Goal: Task Accomplishment & Management: Manage account settings

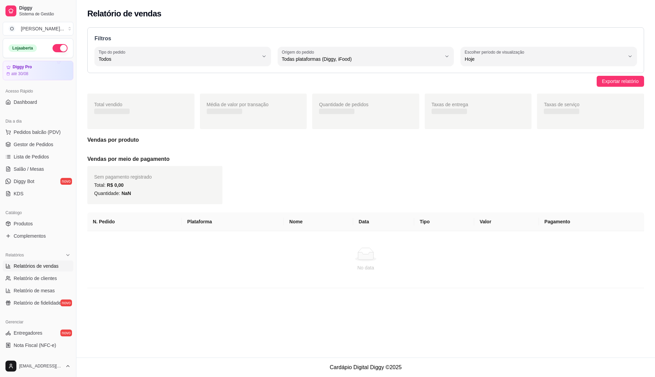
select select "ALL"
select select "0"
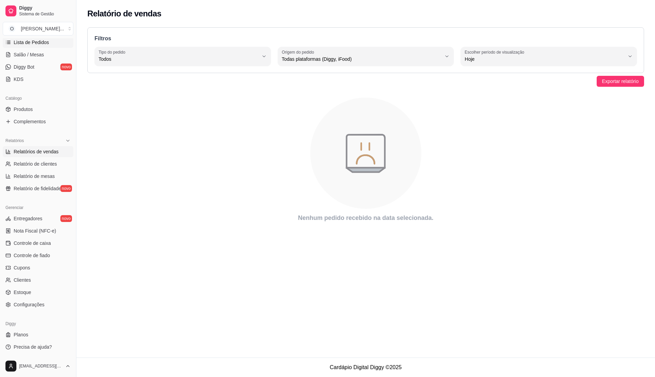
click at [44, 47] on link "Lista de Pedidos" at bounding box center [38, 42] width 71 height 11
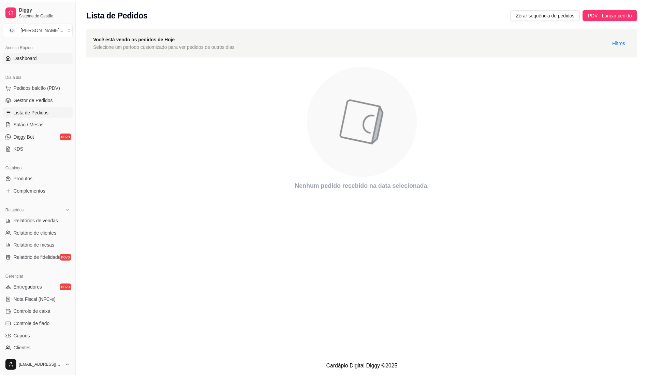
scroll to position [24, 0]
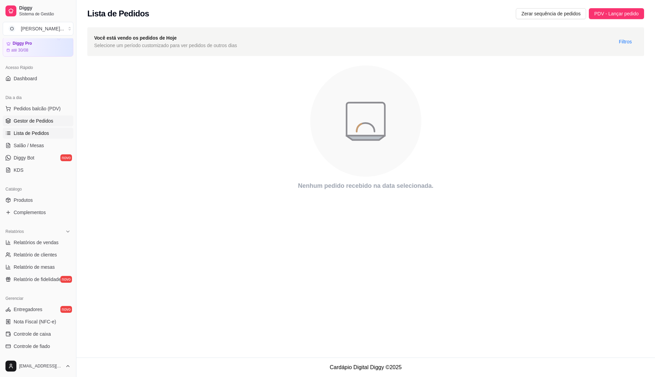
click at [42, 125] on link "Gestor de Pedidos" at bounding box center [38, 120] width 71 height 11
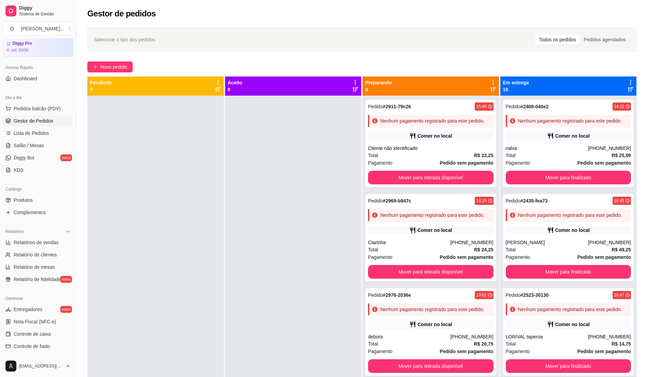
click at [39, 100] on div "Dia a dia" at bounding box center [38, 97] width 71 height 11
click at [41, 108] on span "Pedidos balcão (PDV)" at bounding box center [37, 108] width 47 height 7
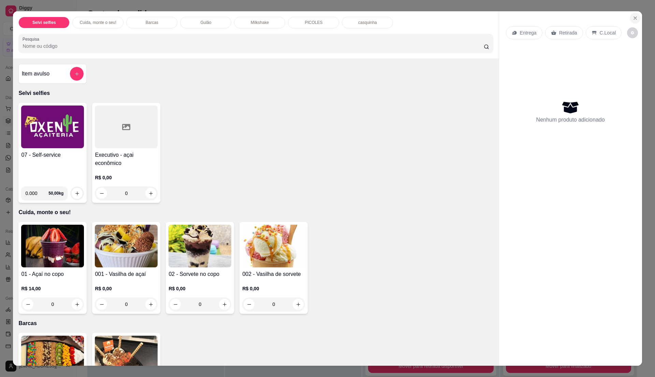
click at [633, 17] on icon "Close" at bounding box center [635, 17] width 5 height 5
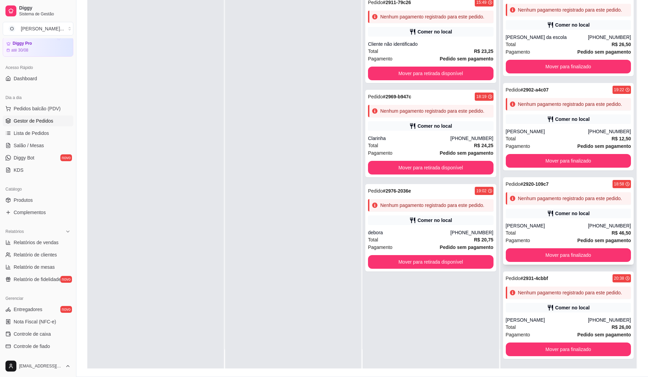
scroll to position [104, 0]
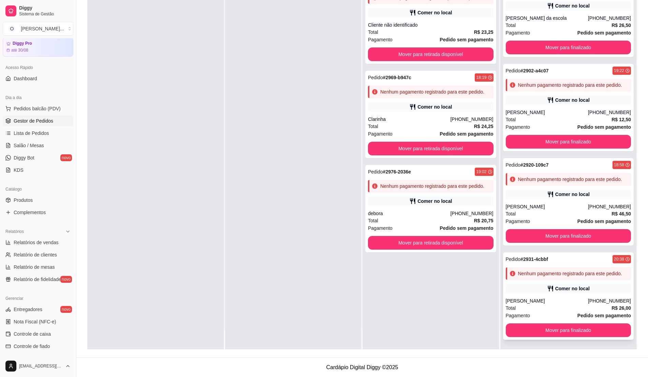
click at [562, 299] on div "[PERSON_NAME]" at bounding box center [547, 300] width 82 height 7
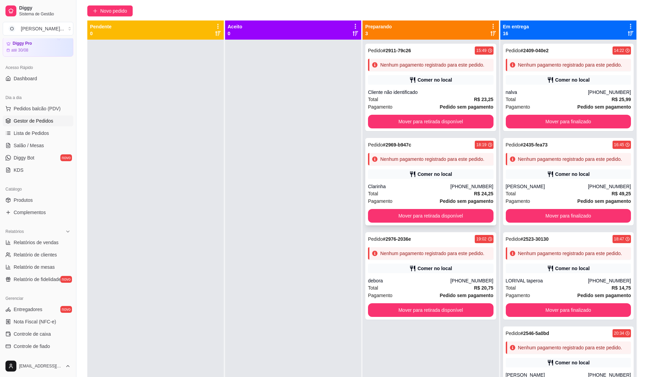
scroll to position [0, 0]
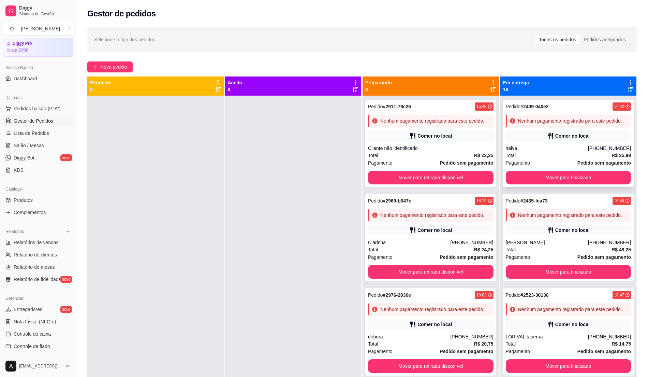
click at [580, 116] on div "Nenhum pagamento registrado para este pedido." at bounding box center [569, 121] width 126 height 12
